Goal: Transaction & Acquisition: Purchase product/service

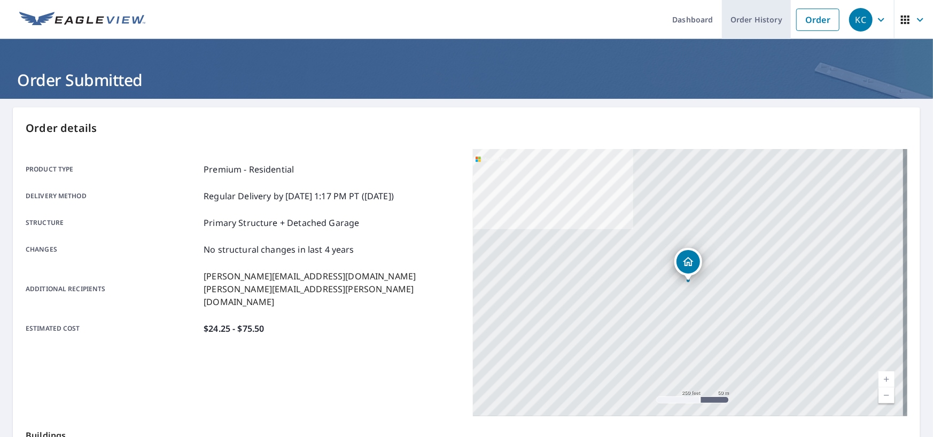
drag, startPoint x: 793, startPoint y: 23, endPoint x: 756, endPoint y: 35, distance: 38.2
click at [796, 23] on link "Order" at bounding box center [817, 20] width 43 height 22
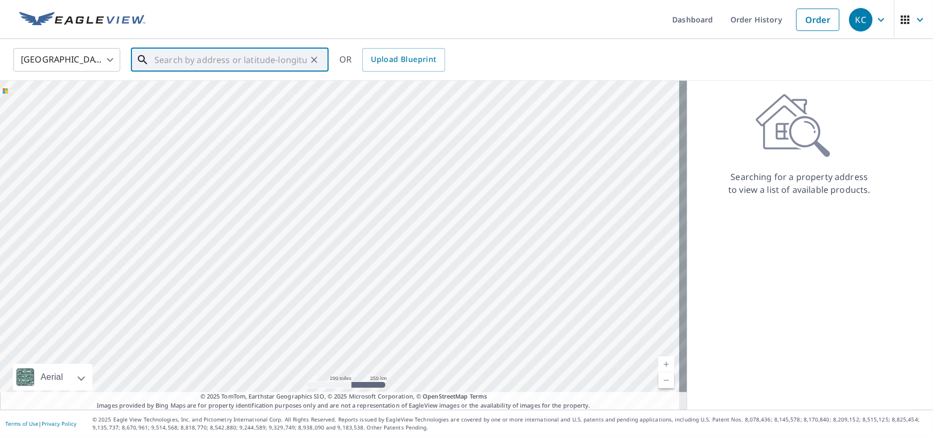
click at [181, 52] on input "text" at bounding box center [230, 60] width 152 height 30
paste input "[STREET_ADDRESS]"
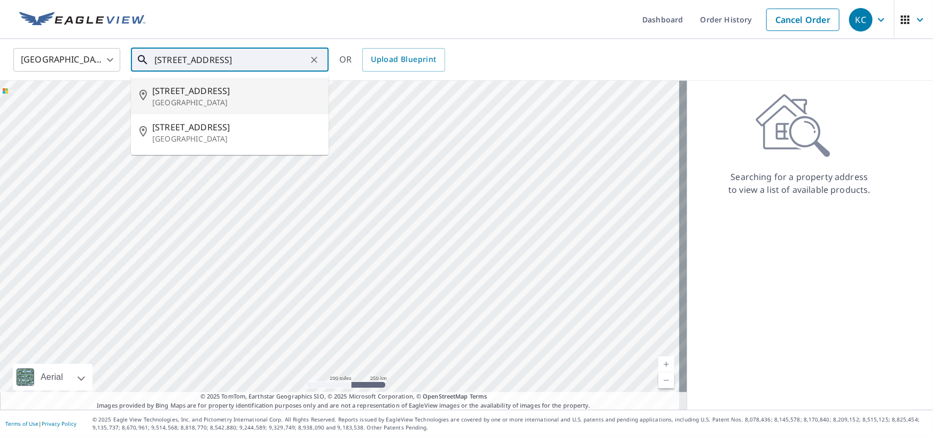
click at [230, 88] on span "[STREET_ADDRESS]" at bounding box center [236, 90] width 168 height 13
type input "[STREET_ADDRESS]"
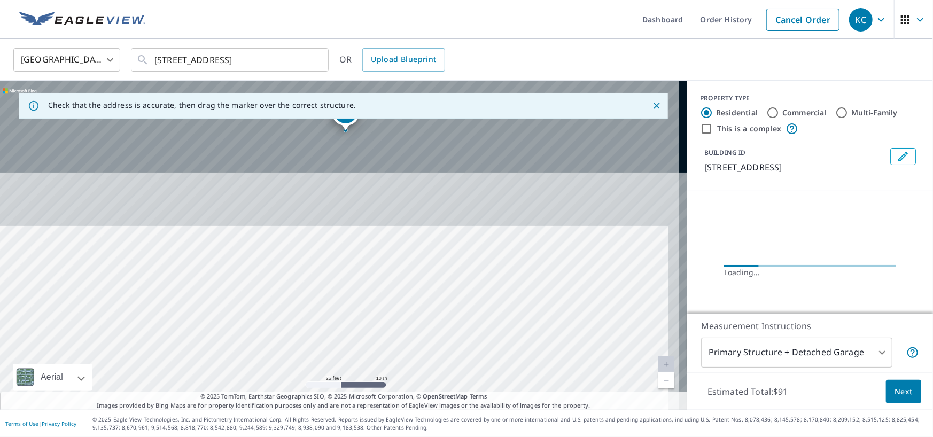
drag, startPoint x: 310, startPoint y: 175, endPoint x: 299, endPoint y: 434, distance: 259.3
click at [299, 434] on div "Dashboard Order History Cancel Order KC [GEOGRAPHIC_DATA] [GEOGRAPHIC_DATA] ​ […" at bounding box center [466, 218] width 933 height 437
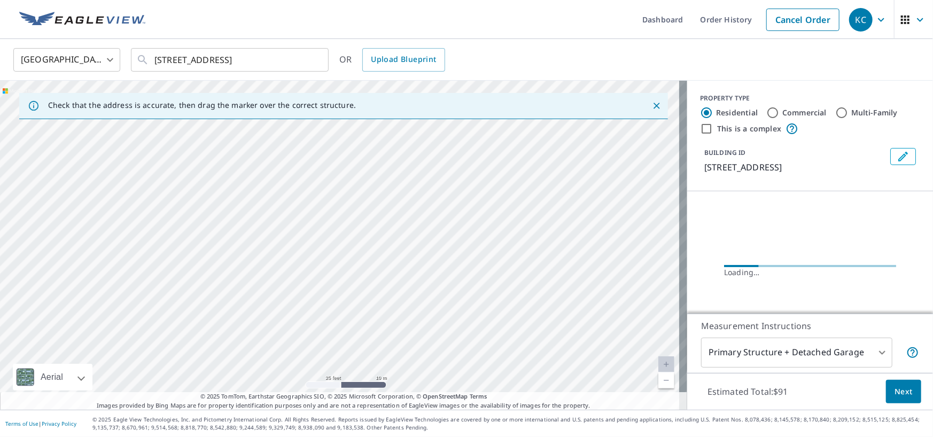
click at [288, 304] on div "[STREET_ADDRESS]" at bounding box center [343, 245] width 687 height 329
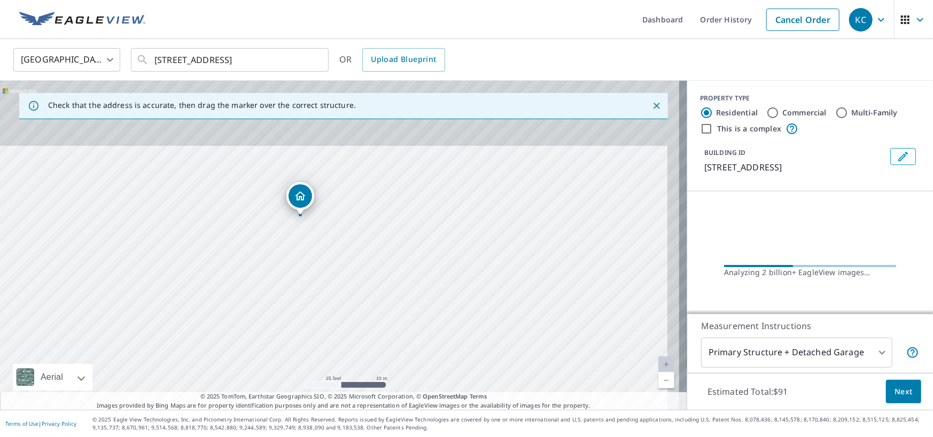
drag, startPoint x: 346, startPoint y: 163, endPoint x: 311, endPoint y: 326, distance: 167.1
click at [311, 326] on div "[STREET_ADDRESS]" at bounding box center [343, 245] width 687 height 329
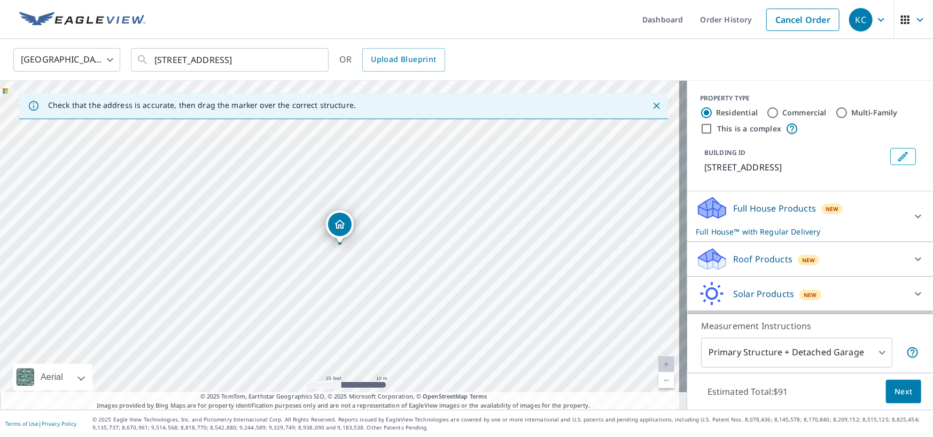
click at [772, 268] on div "Roof Products New" at bounding box center [799, 259] width 209 height 25
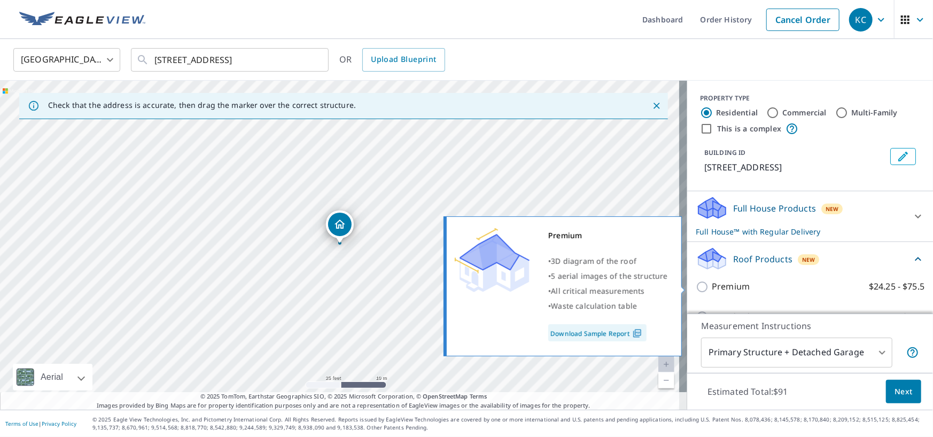
click at [696, 282] on input "Premium $24.25 - $75.5" at bounding box center [703, 286] width 16 height 13
checkbox input "true"
checkbox input "false"
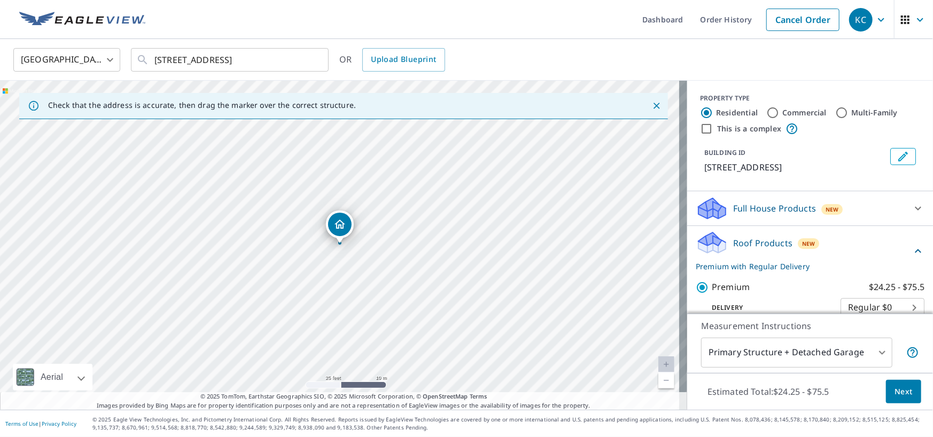
click at [886, 396] on button "Next" at bounding box center [903, 392] width 35 height 24
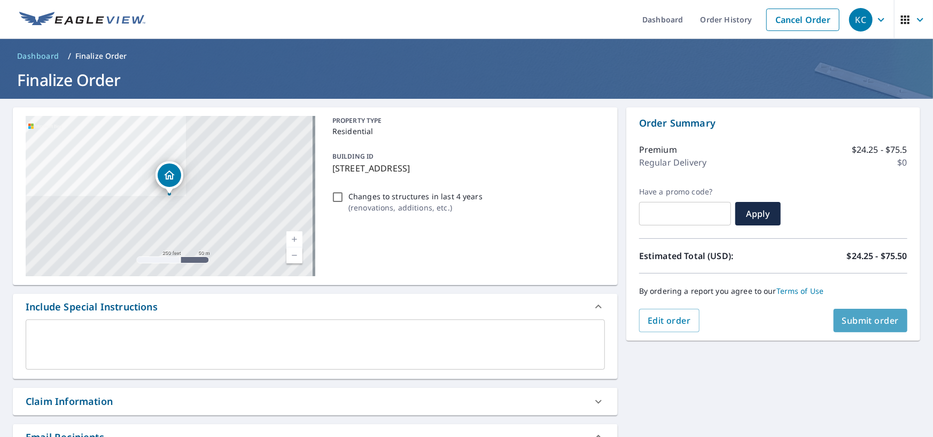
click at [849, 320] on span "Submit order" at bounding box center [870, 321] width 57 height 12
checkbox input "true"
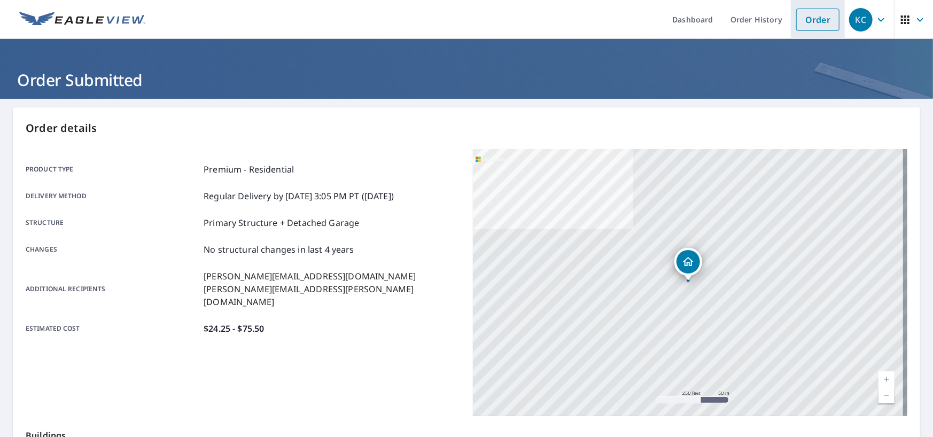
click at [815, 16] on link "Order" at bounding box center [817, 20] width 43 height 22
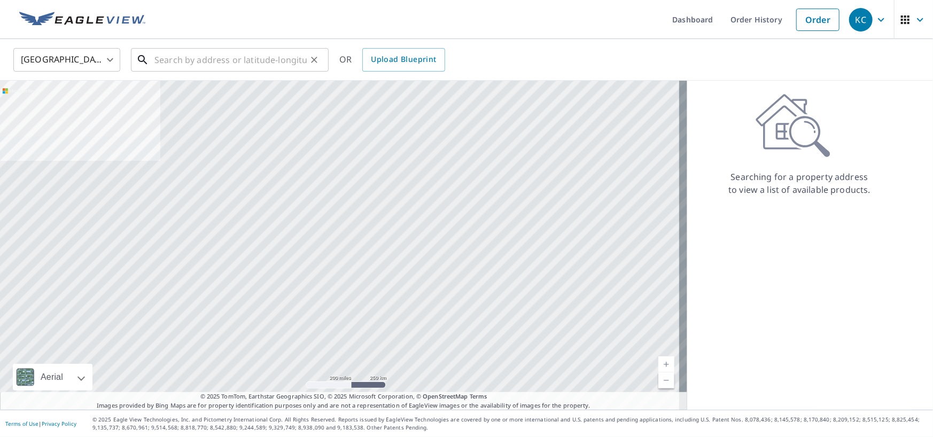
click at [222, 60] on input "text" at bounding box center [230, 60] width 152 height 30
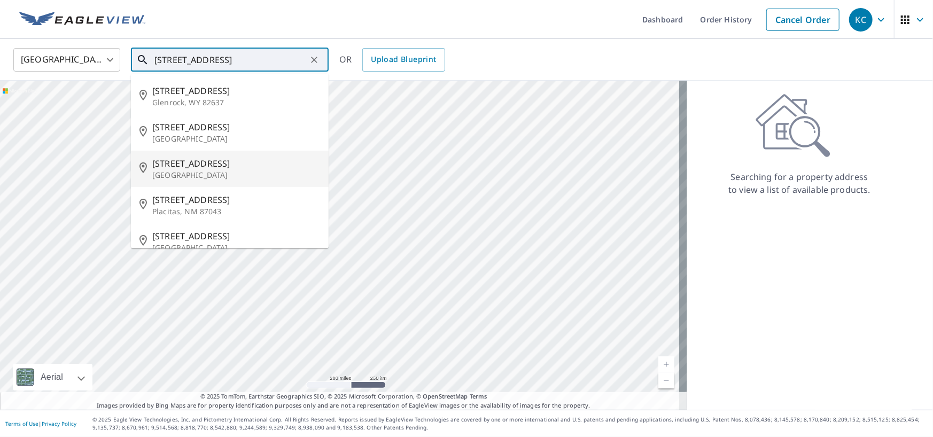
click at [229, 177] on p "[GEOGRAPHIC_DATA]" at bounding box center [236, 175] width 168 height 11
type input "[STREET_ADDRESS]"
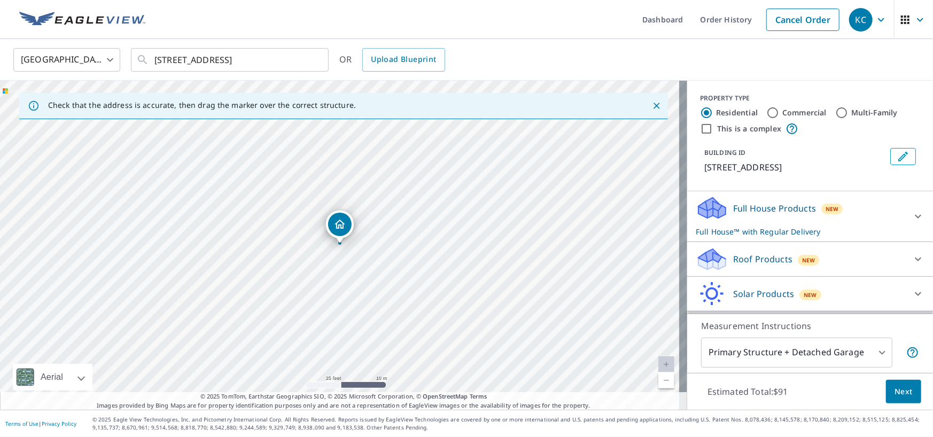
click at [733, 260] on p "Roof Products" at bounding box center [762, 259] width 59 height 13
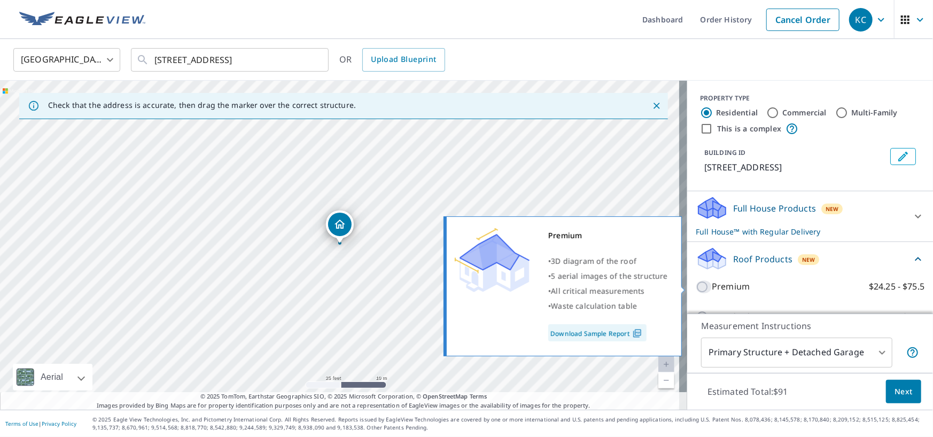
click at [695, 283] on input "Premium $24.25 - $75.5" at bounding box center [703, 286] width 16 height 13
checkbox input "true"
checkbox input "false"
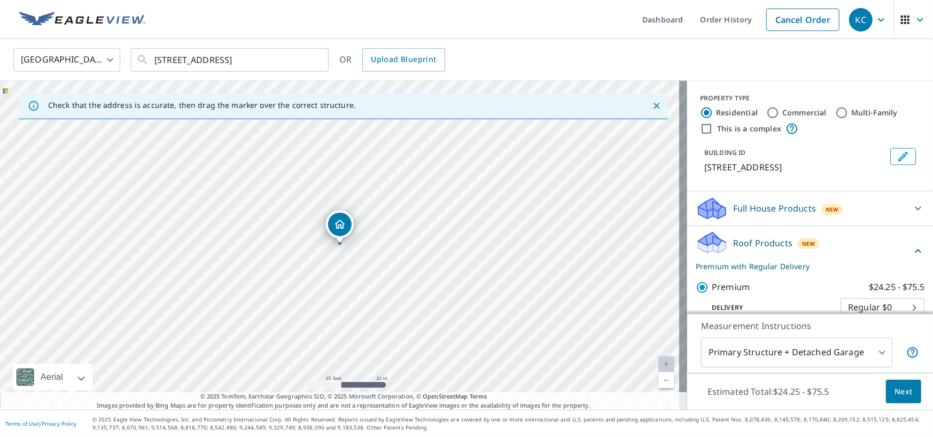
click at [901, 398] on button "Next" at bounding box center [903, 392] width 35 height 24
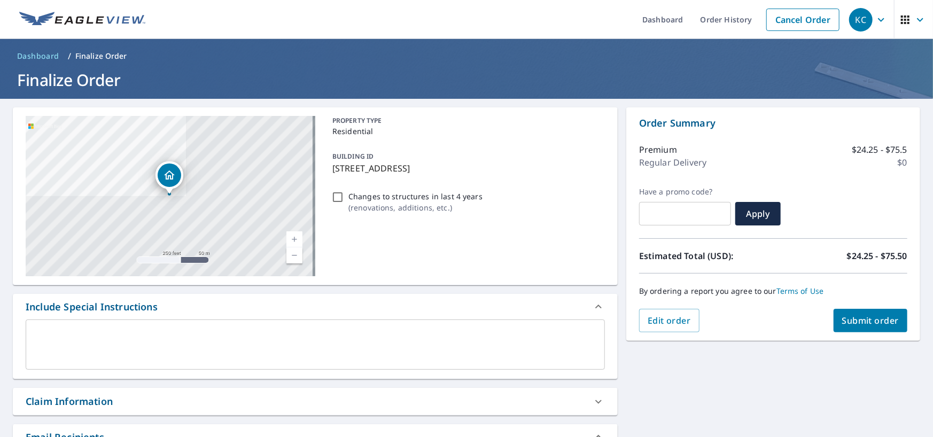
click at [855, 318] on span "Submit order" at bounding box center [870, 321] width 57 height 12
checkbox input "true"
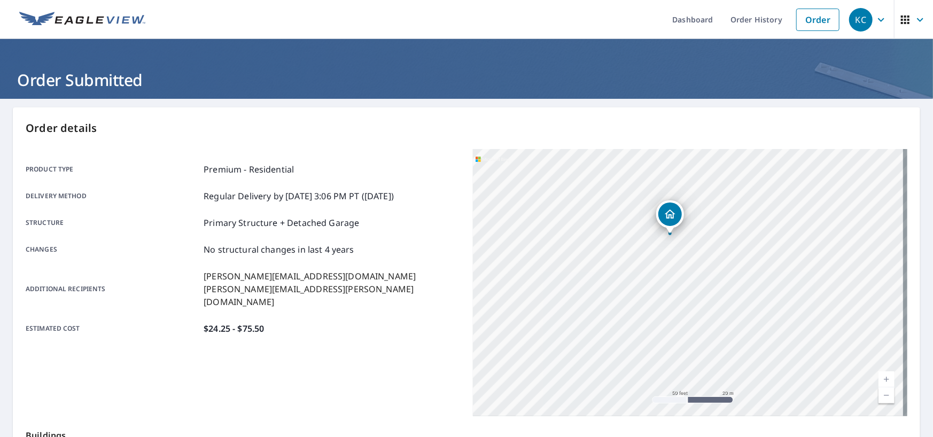
drag, startPoint x: 597, startPoint y: 251, endPoint x: 716, endPoint y: 222, distance: 122.4
click at [716, 222] on div "[STREET_ADDRESS]" at bounding box center [690, 282] width 434 height 267
drag, startPoint x: 762, startPoint y: 340, endPoint x: 737, endPoint y: 279, distance: 65.9
click at [737, 279] on div "[STREET_ADDRESS]" at bounding box center [690, 282] width 434 height 267
